Goal: Transaction & Acquisition: Purchase product/service

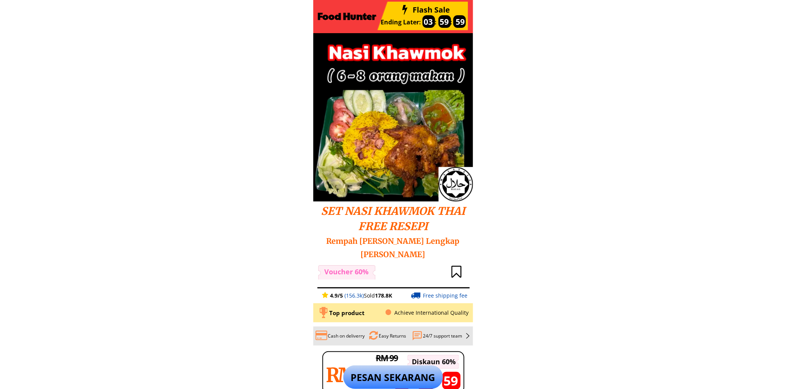
click at [404, 370] on p "PESAN SEKARANG" at bounding box center [394, 377] width 100 height 24
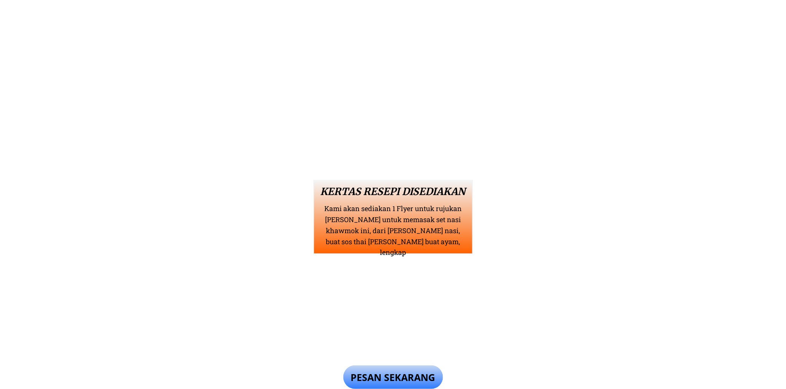
scroll to position [1671, 0]
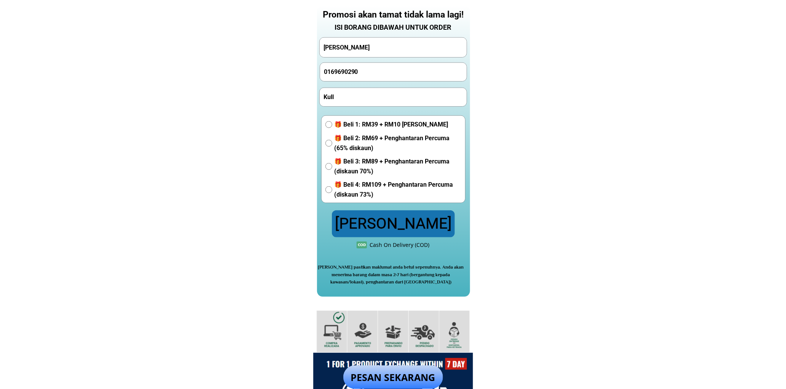
click at [371, 52] on input "[PERSON_NAME]" at bounding box center [393, 47] width 143 height 19
paste input "[PERSON_NAME]"
type input "[PERSON_NAME]"
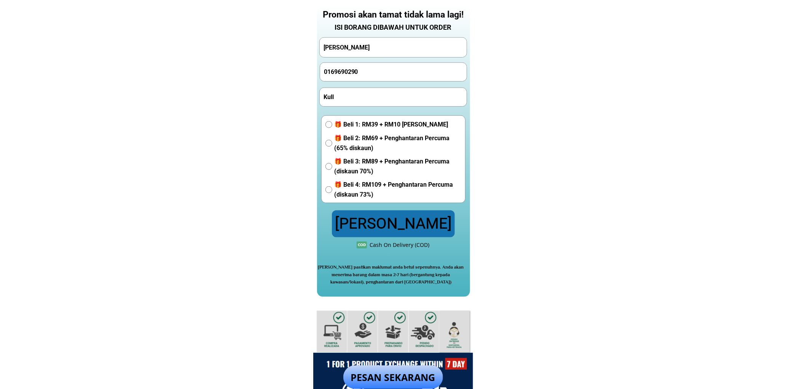
click at [369, 72] on input "0169690290" at bounding box center [393, 72] width 143 height 18
paste input "[PHONE_NUMBER]"
click at [356, 73] on input "[PHONE_NUMBER]" at bounding box center [393, 72] width 143 height 18
type input "0139039179"
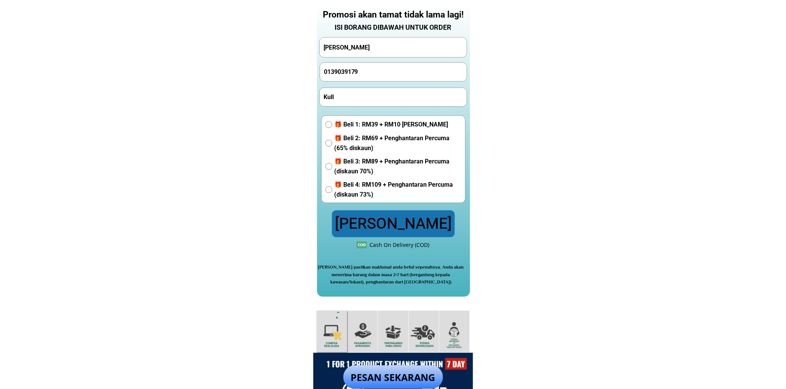
click at [364, 101] on input "Kull" at bounding box center [393, 97] width 143 height 18
paste input "[STREET_ADDRESS]""
type input "[STREET_ADDRESS]""
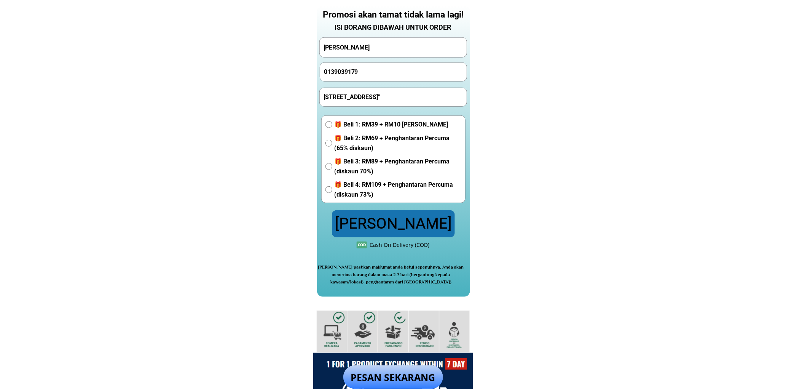
click at [353, 134] on span "🎁 Beli 2: RM69 + Penghantaran Percuma (65% diskaun)" at bounding box center [397, 142] width 127 height 19
radio input "true"
click at [374, 219] on p "[PERSON_NAME]" at bounding box center [393, 223] width 123 height 27
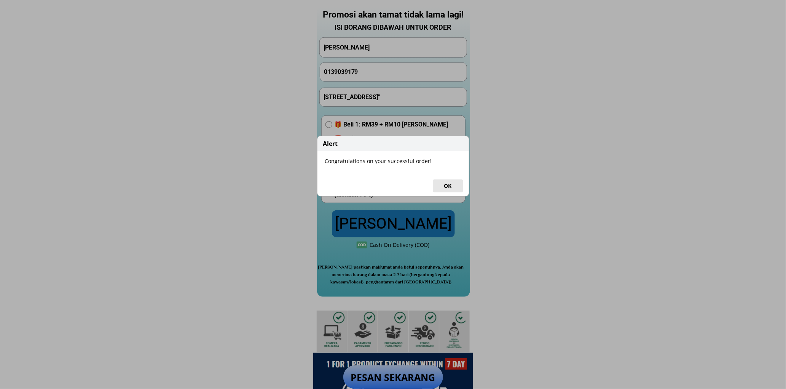
click at [443, 182] on button "OK" at bounding box center [448, 185] width 30 height 13
